Goal: Check status: Check status

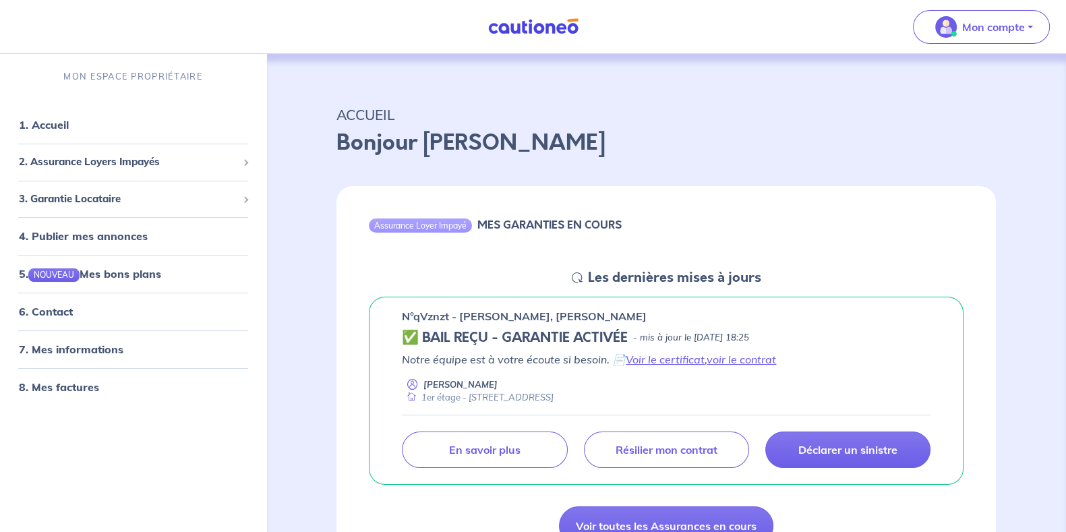
click at [962, 239] on div "Assurance Loyer Impayé MES GARANTIES EN COURS" at bounding box center [665, 227] width 659 height 83
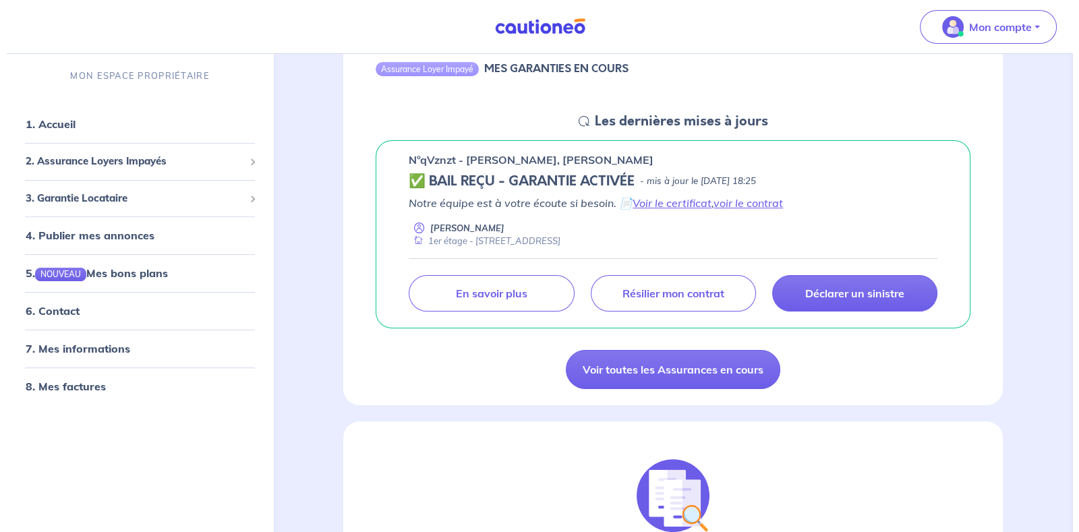
scroll to position [157, 0]
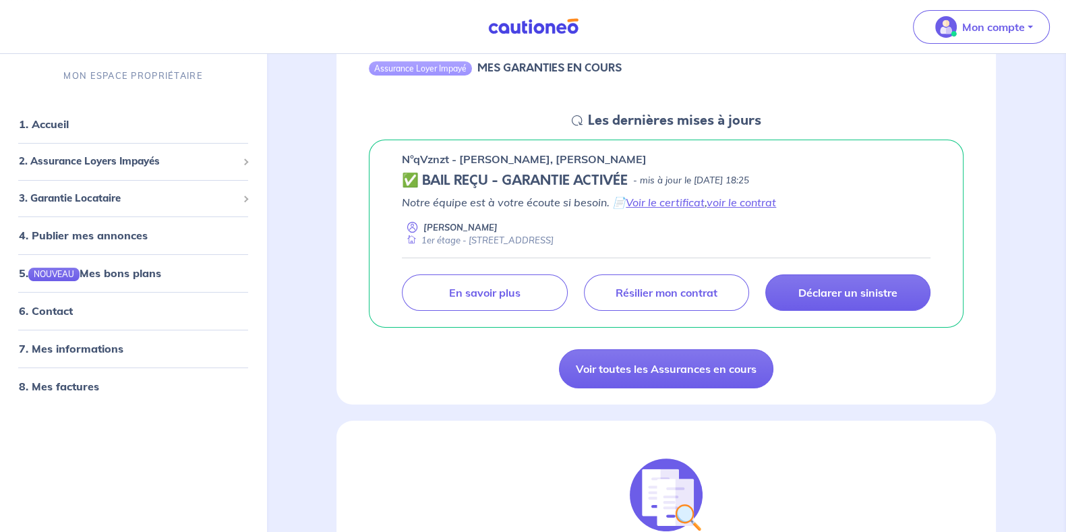
click at [475, 308] on link "En savoir plus" at bounding box center [484, 292] width 165 height 36
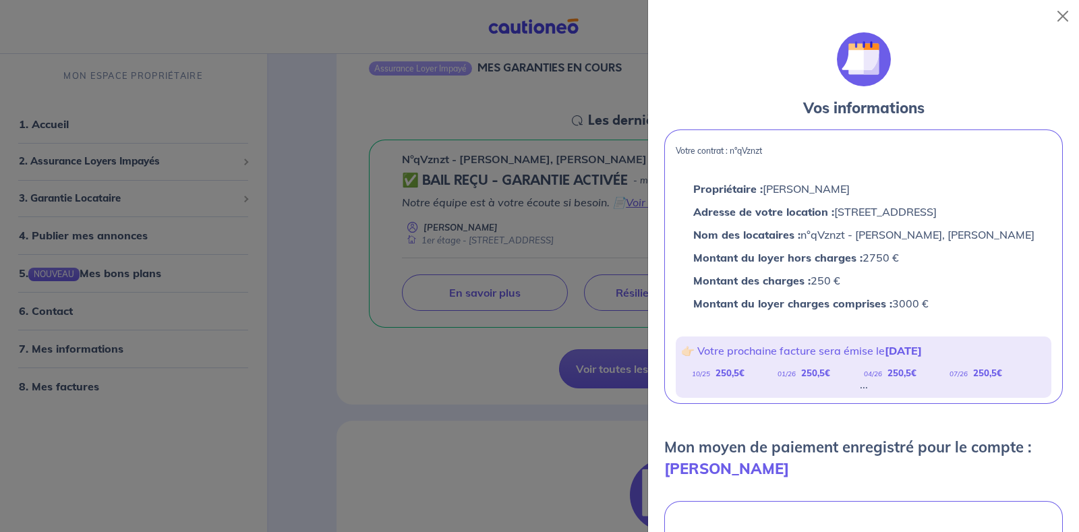
drag, startPoint x: 887, startPoint y: 368, endPoint x: 941, endPoint y: 364, distance: 54.1
click at [941, 359] on p "👉🏻 Votre prochaine facture sera émise le [DATE]" at bounding box center [863, 351] width 365 height 18
drag, startPoint x: 708, startPoint y: 392, endPoint x: 728, endPoint y: 392, distance: 20.2
click at [728, 382] on div "10/25 250,5 €" at bounding box center [735, 373] width 86 height 17
drag, startPoint x: 796, startPoint y: 390, endPoint x: 827, endPoint y: 390, distance: 31.0
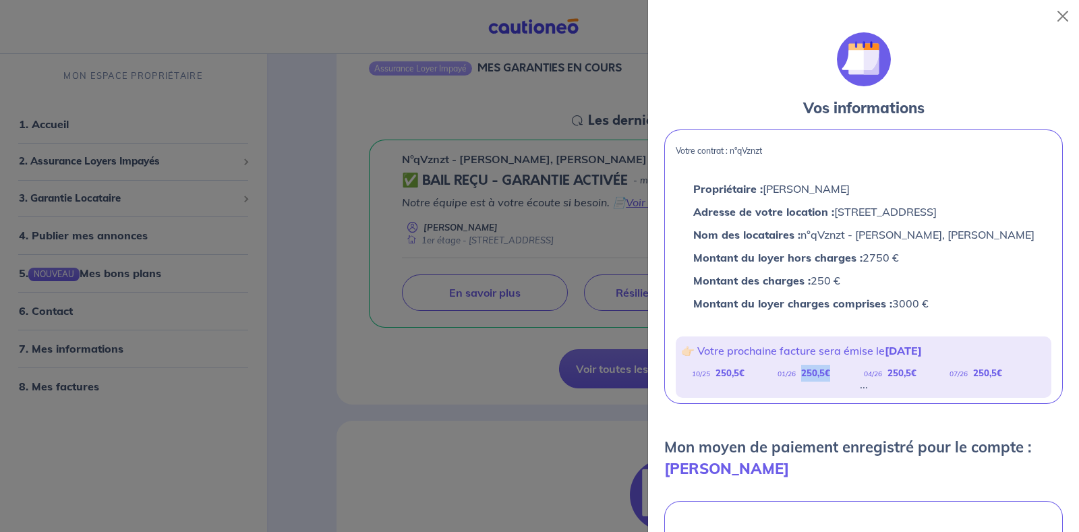
click at [827, 382] on div "01/26 250,5 €" at bounding box center [820, 373] width 86 height 17
drag, startPoint x: 887, startPoint y: 390, endPoint x: 908, endPoint y: 392, distance: 21.6
click at [908, 378] on strong "250,5 €" at bounding box center [901, 372] width 29 height 11
drag, startPoint x: 965, startPoint y: 391, endPoint x: 990, endPoint y: 390, distance: 25.6
click at [990, 378] on strong "250,5 €" at bounding box center [987, 372] width 29 height 11
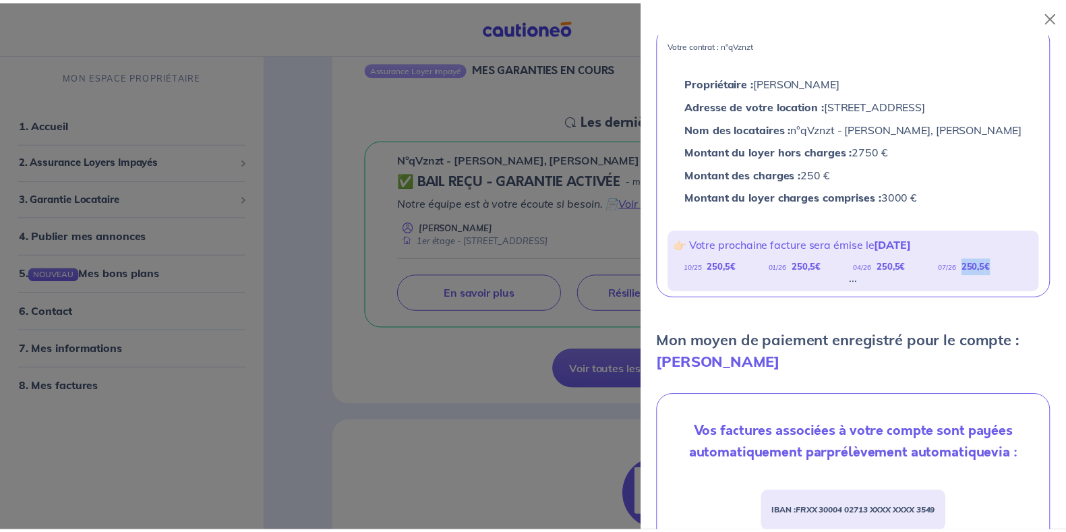
scroll to position [0, 0]
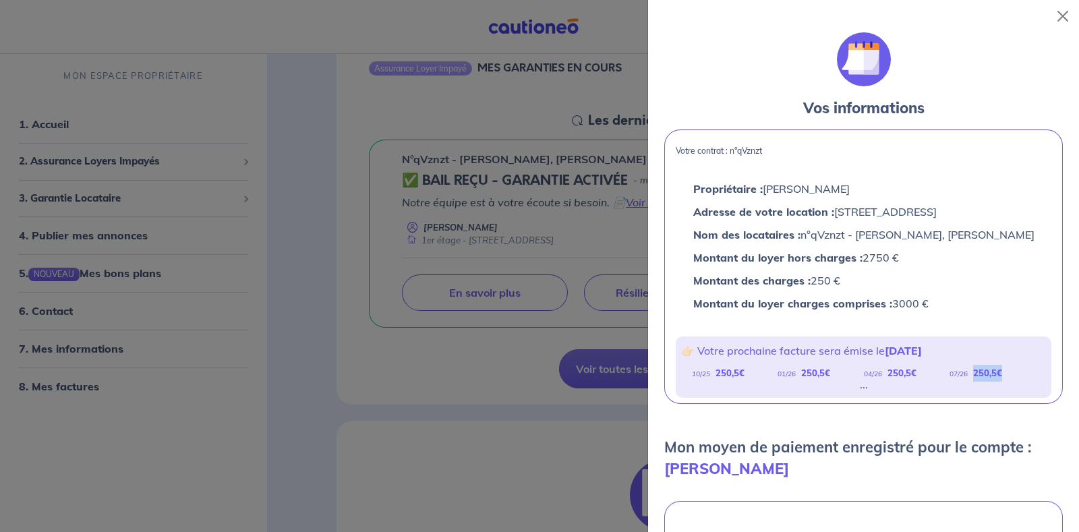
drag, startPoint x: 727, startPoint y: 195, endPoint x: 982, endPoint y: 334, distance: 291.2
click at [982, 331] on div "Propriétaire : [PERSON_NAME] Adresse de votre location : [STREET_ADDRESS] Nom d…" at bounding box center [863, 249] width 397 height 165
click at [977, 289] on p "Montant des charges : 250 €" at bounding box center [863, 281] width 341 height 18
drag, startPoint x: 840, startPoint y: 273, endPoint x: 886, endPoint y: 280, distance: 46.3
click at [886, 266] on p "Montant du loyer hors charges : 2750 €" at bounding box center [863, 258] width 341 height 18
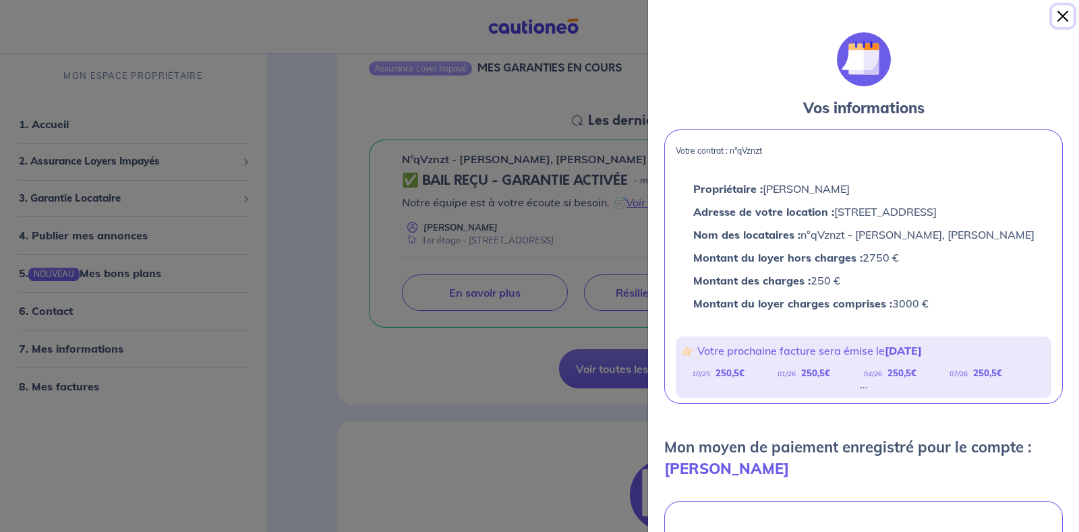
click at [1061, 15] on button "Close" at bounding box center [1063, 16] width 22 height 22
